Goal: Transaction & Acquisition: Subscribe to service/newsletter

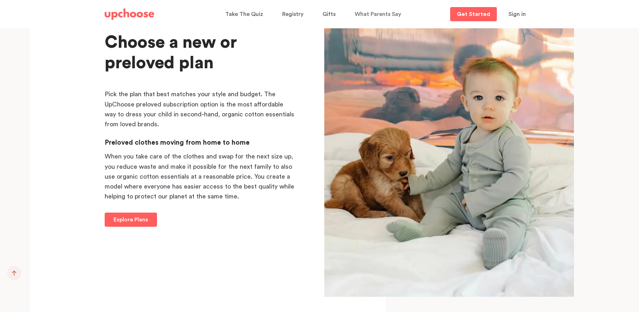
scroll to position [1885, 0]
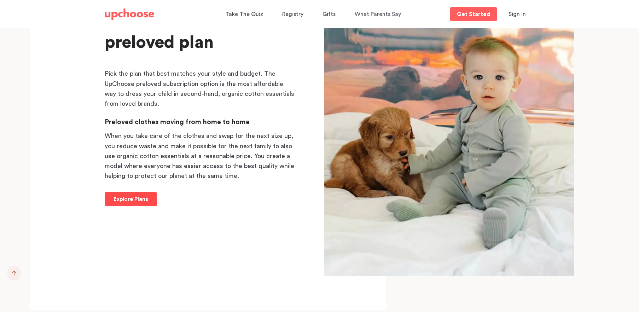
click at [145, 195] on p "Explore Plans" at bounding box center [130, 199] width 35 height 8
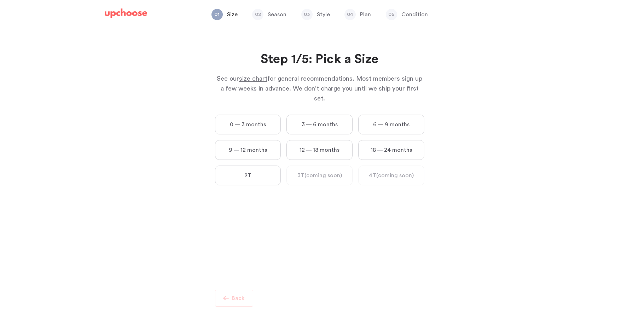
click at [309, 115] on label "3 — 6 months" at bounding box center [319, 125] width 66 height 20
click at [0, 0] on months "3 — 6 months" at bounding box center [0, 0] width 0 height 0
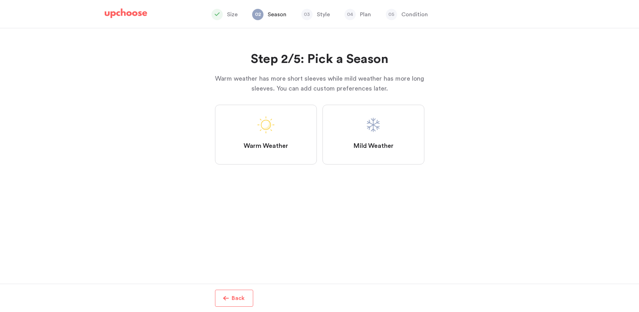
click at [352, 149] on label "Mild Weather" at bounding box center [373, 135] width 102 height 60
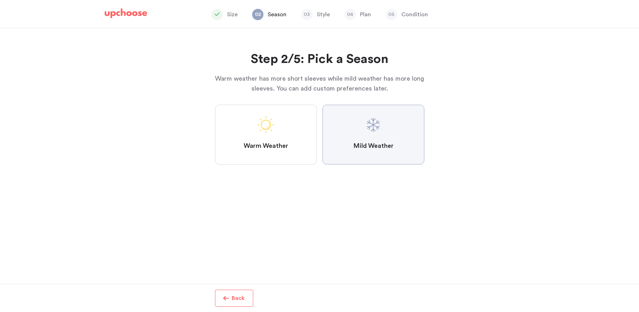
click at [0, 0] on Weather "Mild Weather" at bounding box center [0, 0] width 0 height 0
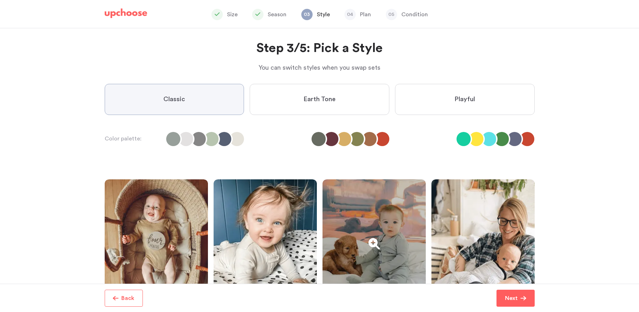
scroll to position [66, 0]
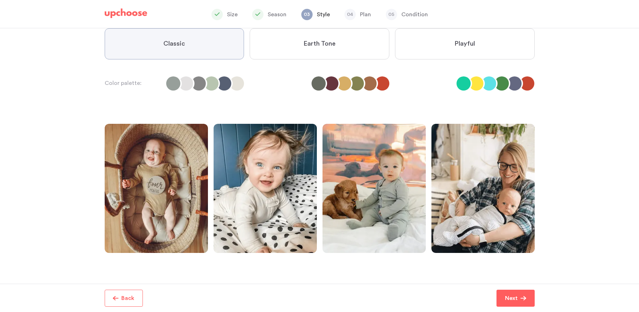
click at [192, 86] on ul at bounding box center [205, 83] width 78 height 14
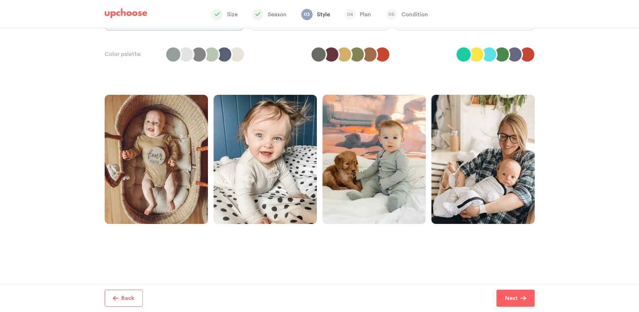
scroll to position [96, 0]
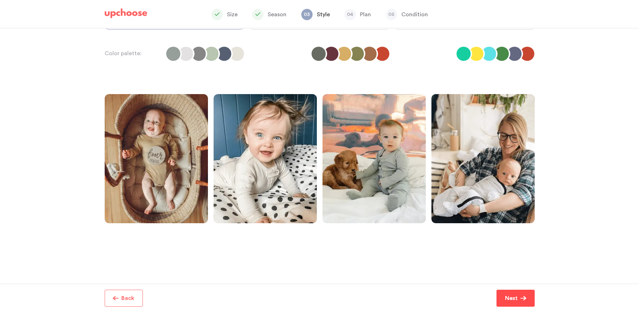
click at [520, 303] on button "Next" at bounding box center [515, 297] width 38 height 17
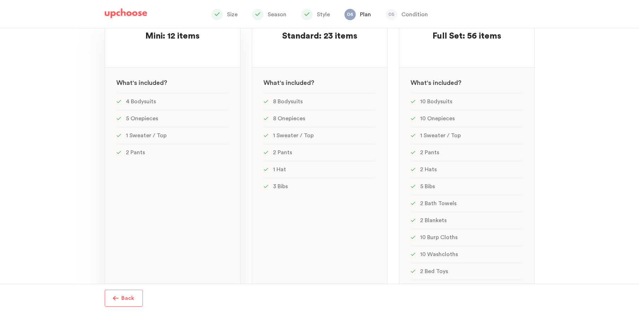
scroll to position [93, 0]
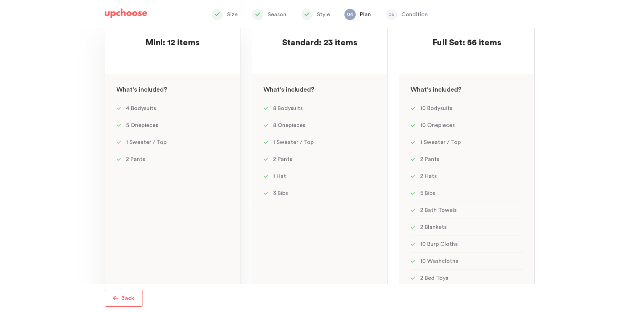
click at [161, 56] on div at bounding box center [172, 56] width 112 height 14
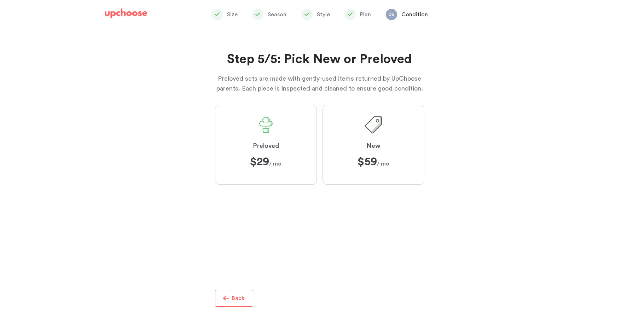
click at [245, 134] on label "Preloved $29 $29 / mo" at bounding box center [266, 145] width 102 height 80
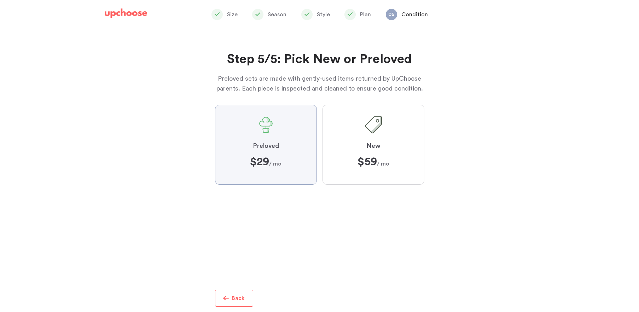
click at [0, 0] on input "Preloved $29 $29 / mo" at bounding box center [0, 0] width 0 height 0
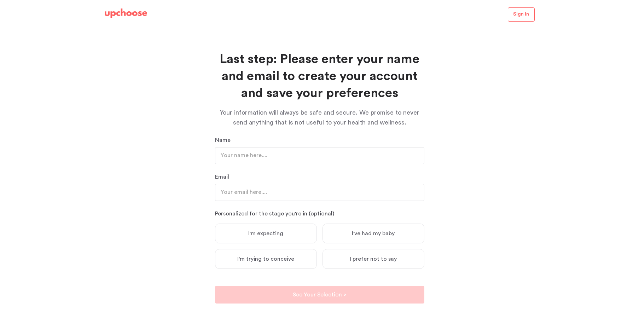
scroll to position [14, 0]
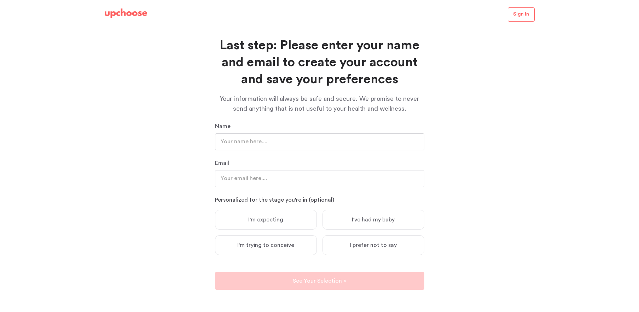
click at [245, 134] on input "text" at bounding box center [319, 141] width 209 height 17
type input "Morgan Giddings"
click at [251, 175] on input "email" at bounding box center [319, 178] width 209 height 17
type input "Morgan.g.giddings@gmail.com"
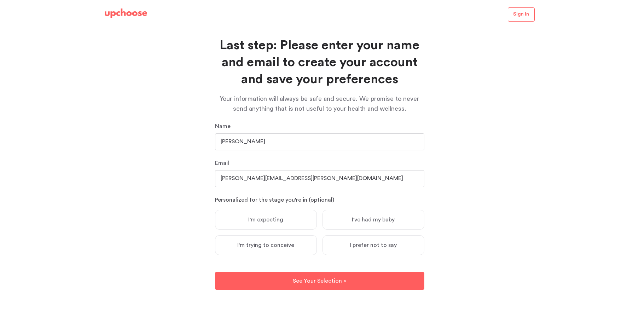
click at [379, 223] on label "I've had my baby" at bounding box center [373, 220] width 102 height 20
click at [0, 0] on input "I've had my baby" at bounding box center [0, 0] width 0 height 0
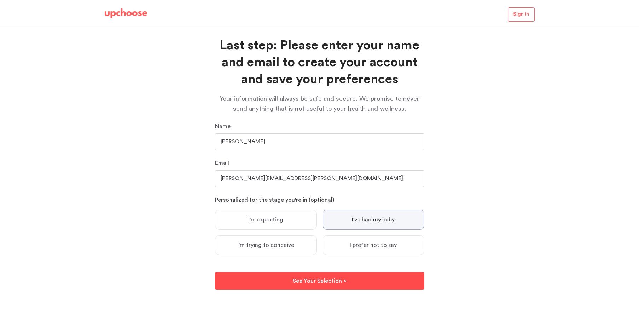
click at [364, 282] on button "See Your Selection > See Your Selection >" at bounding box center [319, 281] width 209 height 18
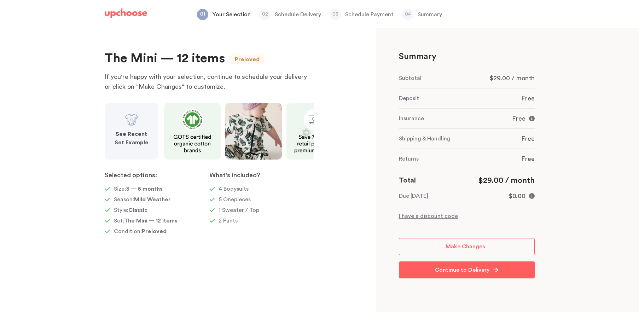
click at [126, 141] on strong "See Recent Set Example" at bounding box center [132, 138] width 34 height 14
